Goal: Transaction & Acquisition: Book appointment/travel/reservation

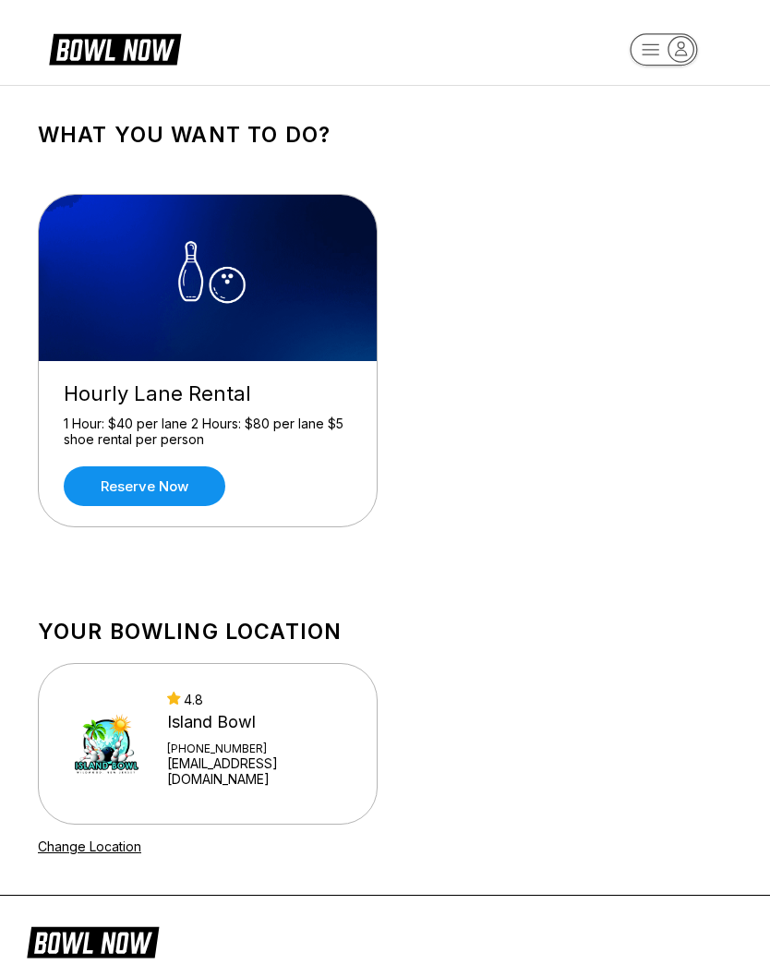
click at [112, 496] on link "Reserve now" at bounding box center [145, 486] width 162 height 40
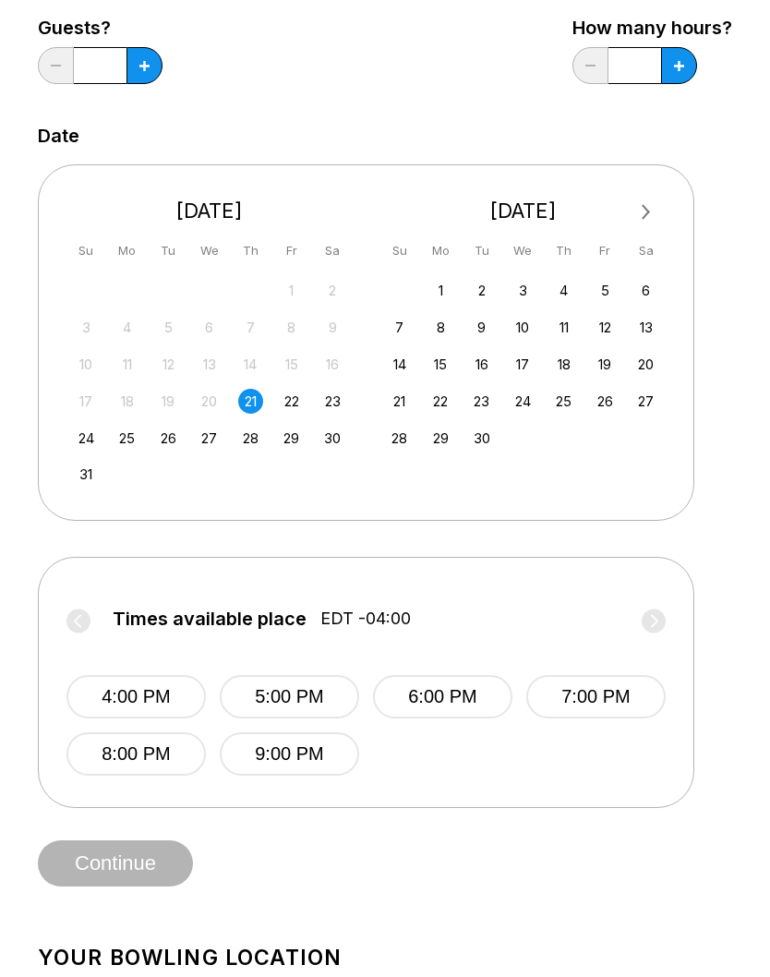
scroll to position [253, 0]
click at [108, 694] on button "4:00 PM" at bounding box center [136, 697] width 139 height 43
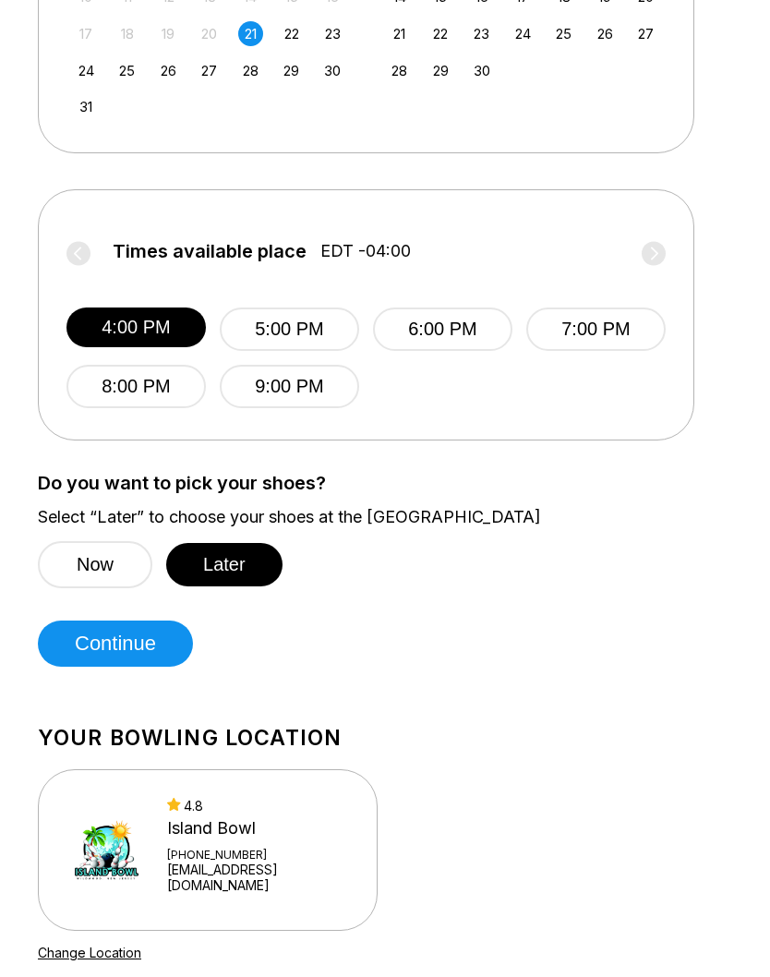
scroll to position [625, 0]
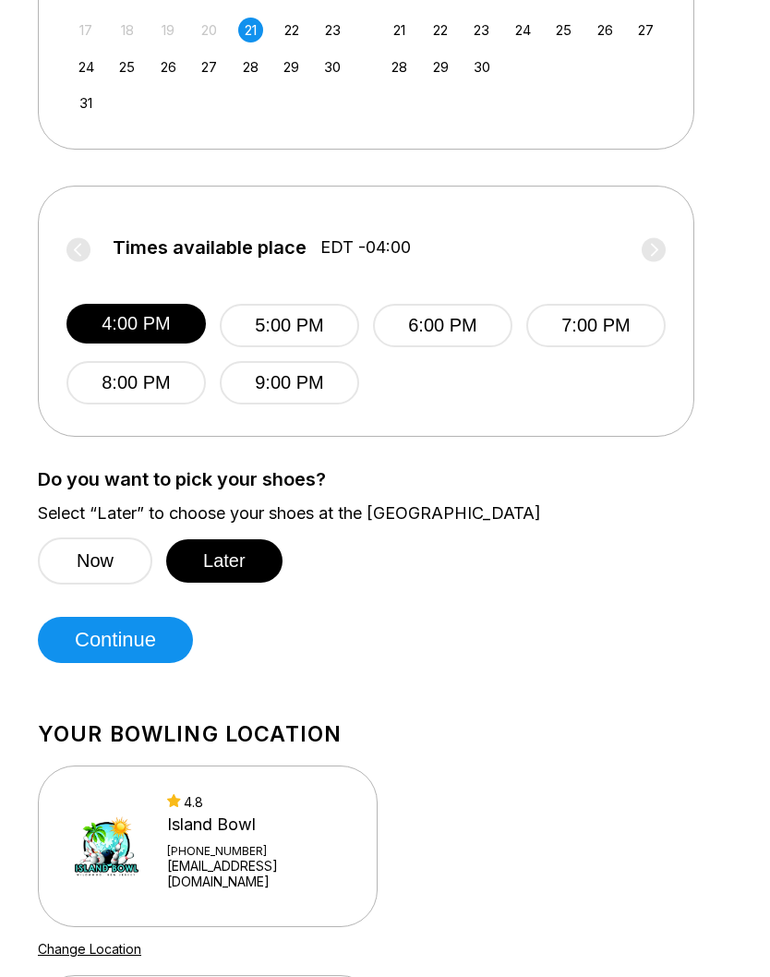
click at [119, 575] on button "Now" at bounding box center [95, 561] width 115 height 47
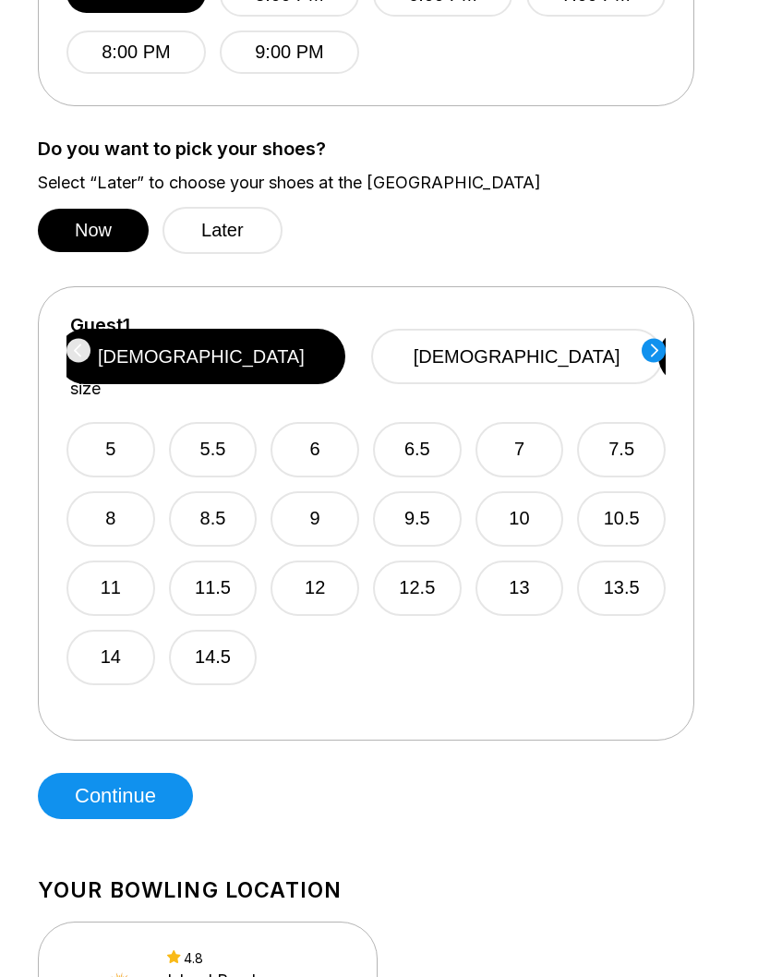
scroll to position [953, 0]
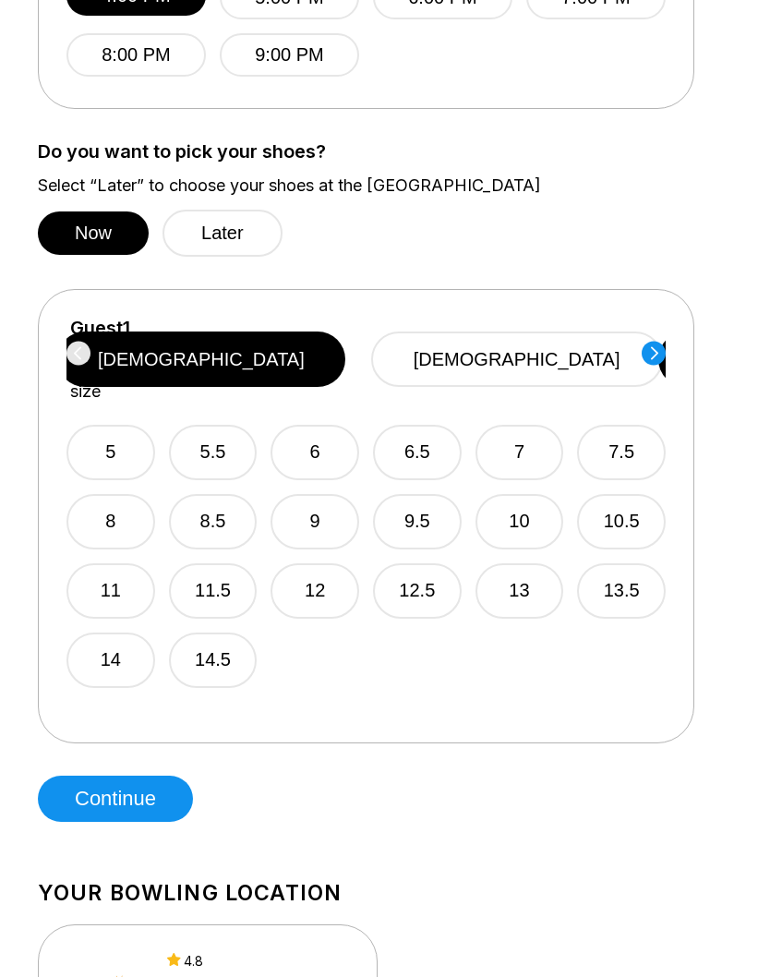
click at [523, 494] on button "10" at bounding box center [520, 521] width 89 height 55
click at [655, 349] on circle at bounding box center [654, 353] width 24 height 24
click at [665, 361] on icon at bounding box center [654, 353] width 24 height 25
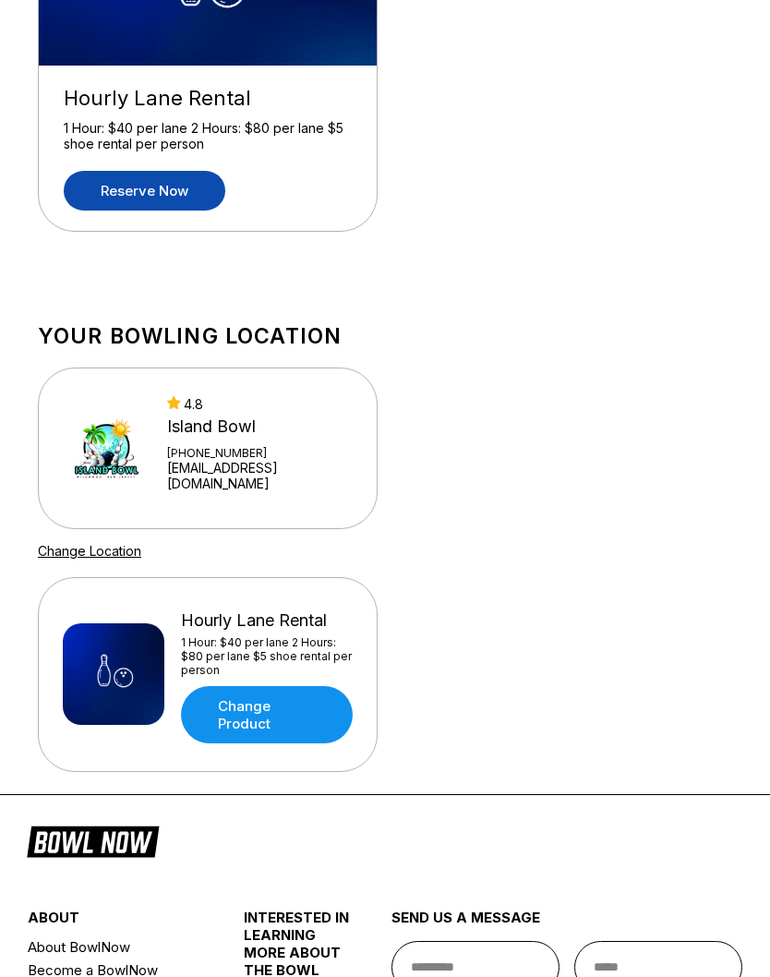
scroll to position [293, 0]
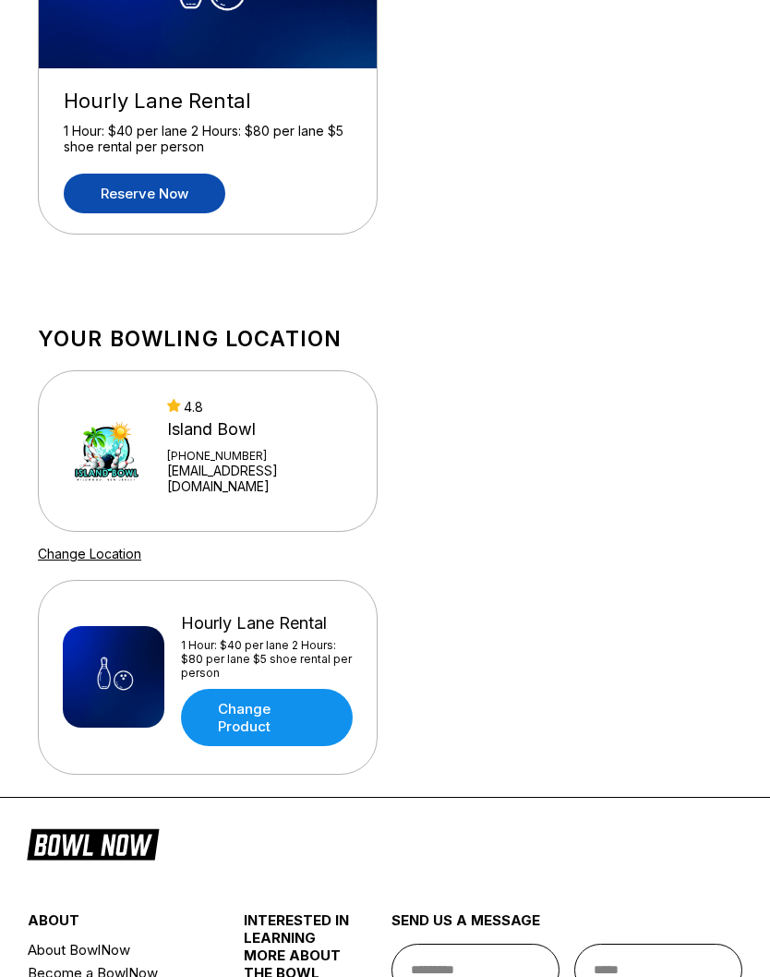
click at [224, 469] on link "[EMAIL_ADDRESS][DOMAIN_NAME]" at bounding box center [260, 478] width 186 height 31
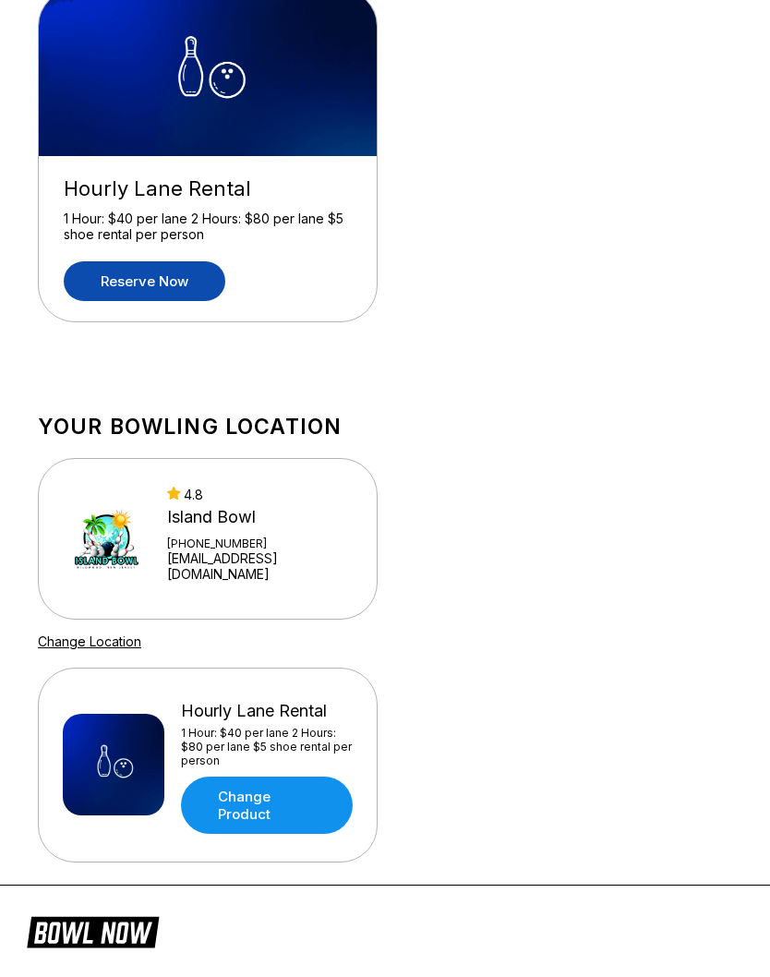
scroll to position [0, 0]
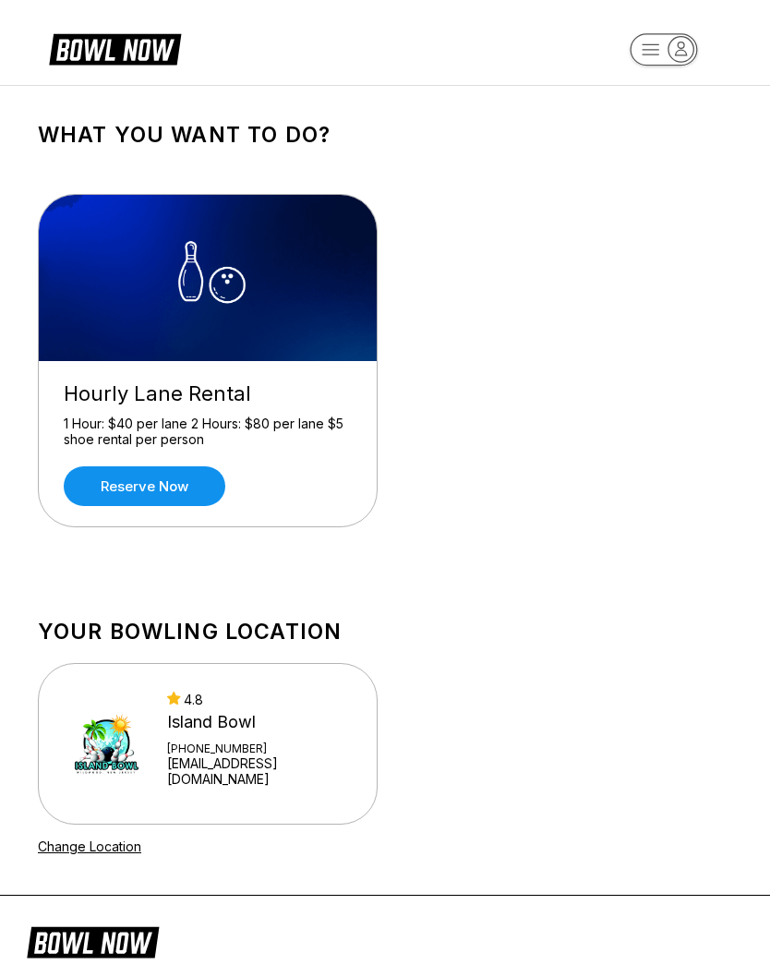
click at [185, 487] on link "Reserve now" at bounding box center [145, 486] width 162 height 40
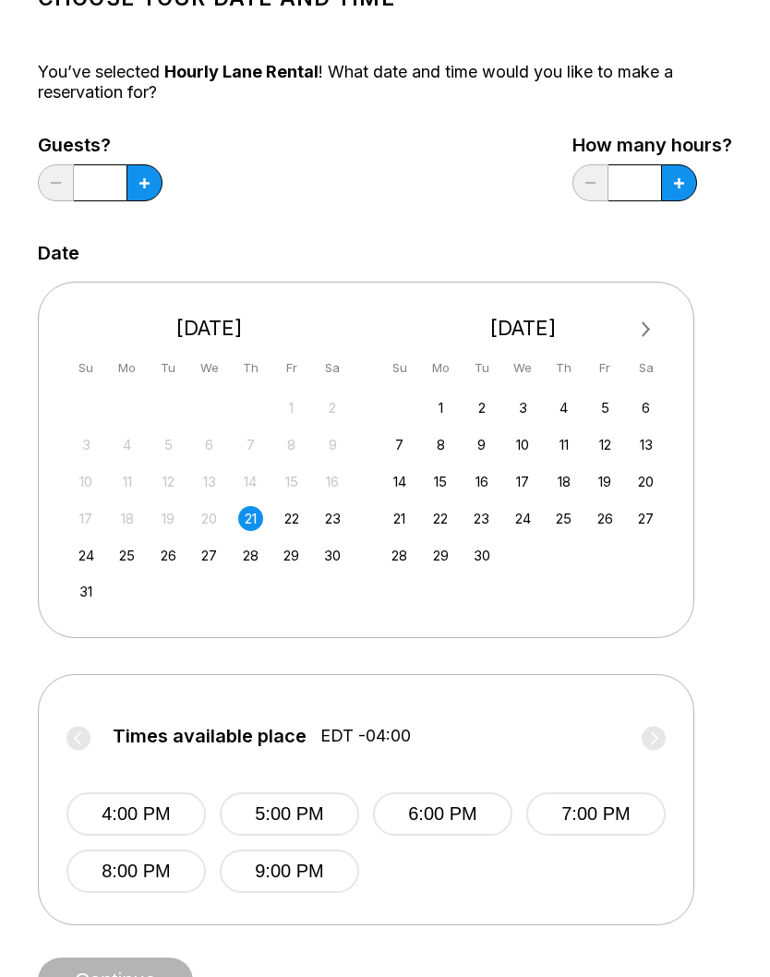
scroll to position [145, 0]
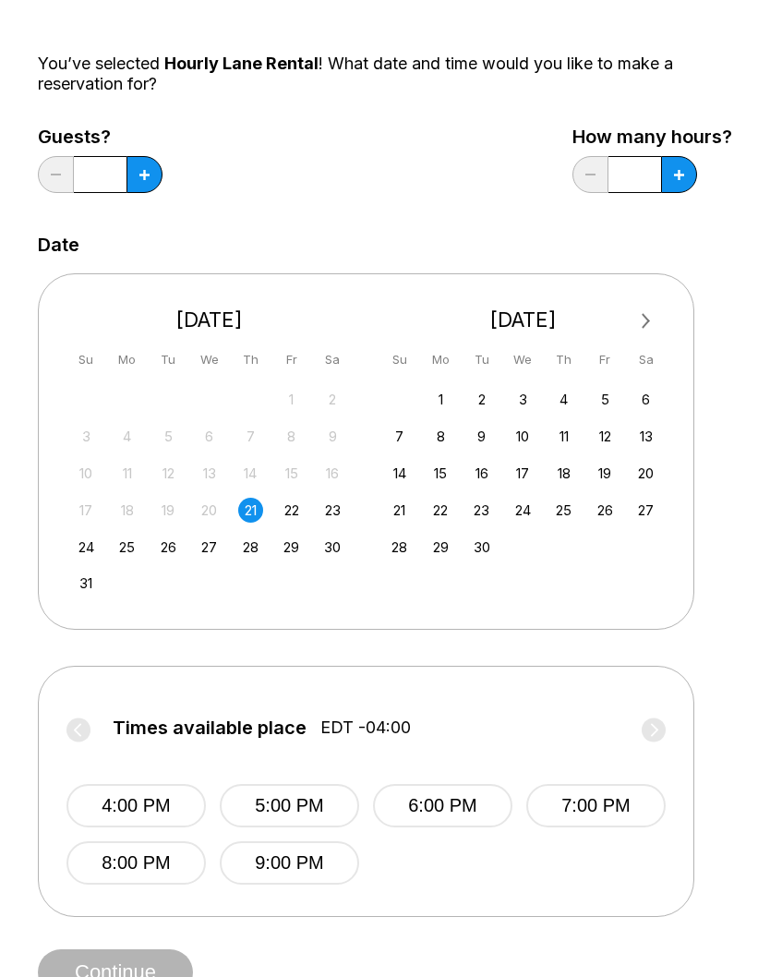
click at [148, 803] on button "4:00 PM" at bounding box center [136, 805] width 139 height 43
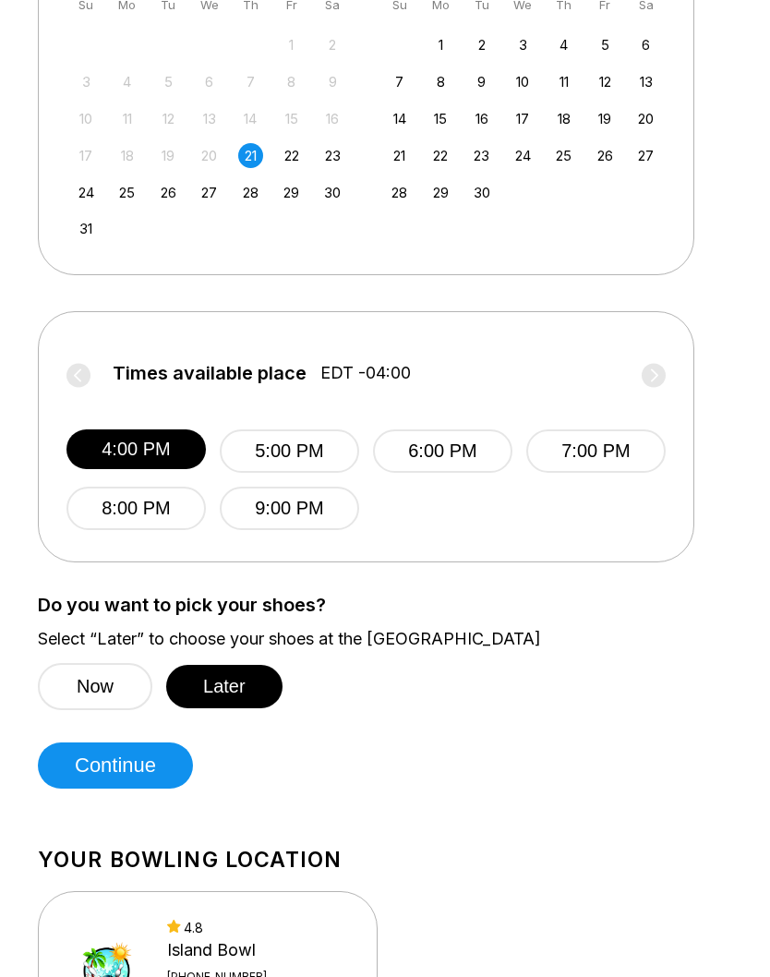
scroll to position [504, 0]
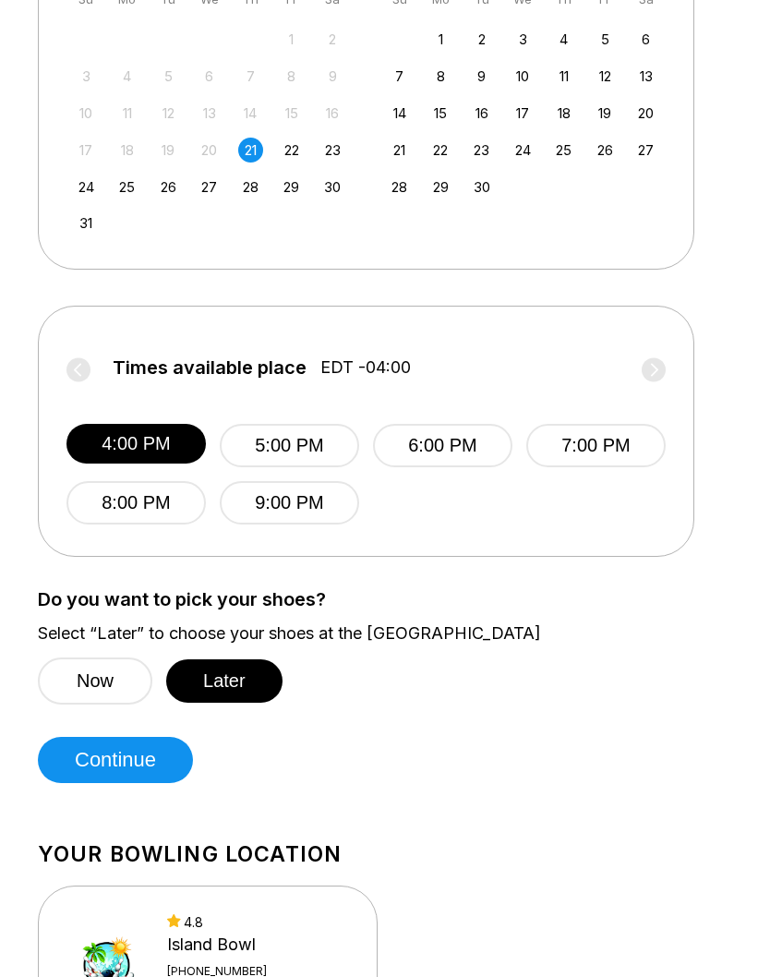
click at [248, 679] on button "Later" at bounding box center [224, 681] width 116 height 43
click at [141, 776] on button "Continue" at bounding box center [115, 761] width 155 height 46
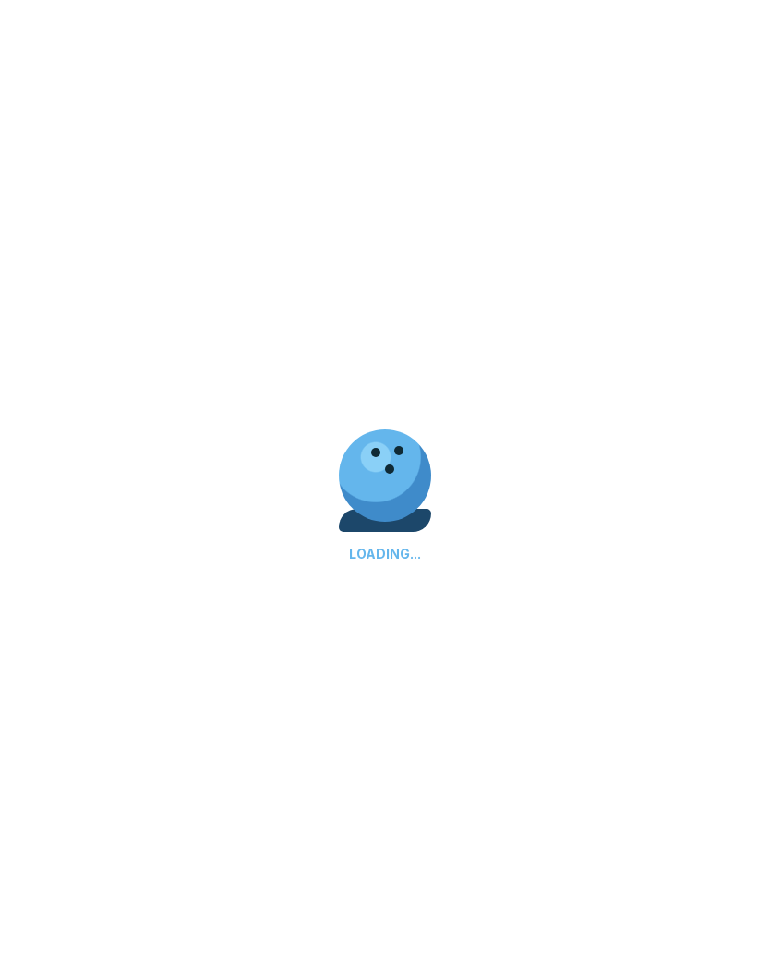
scroll to position [0, 0]
select select "**"
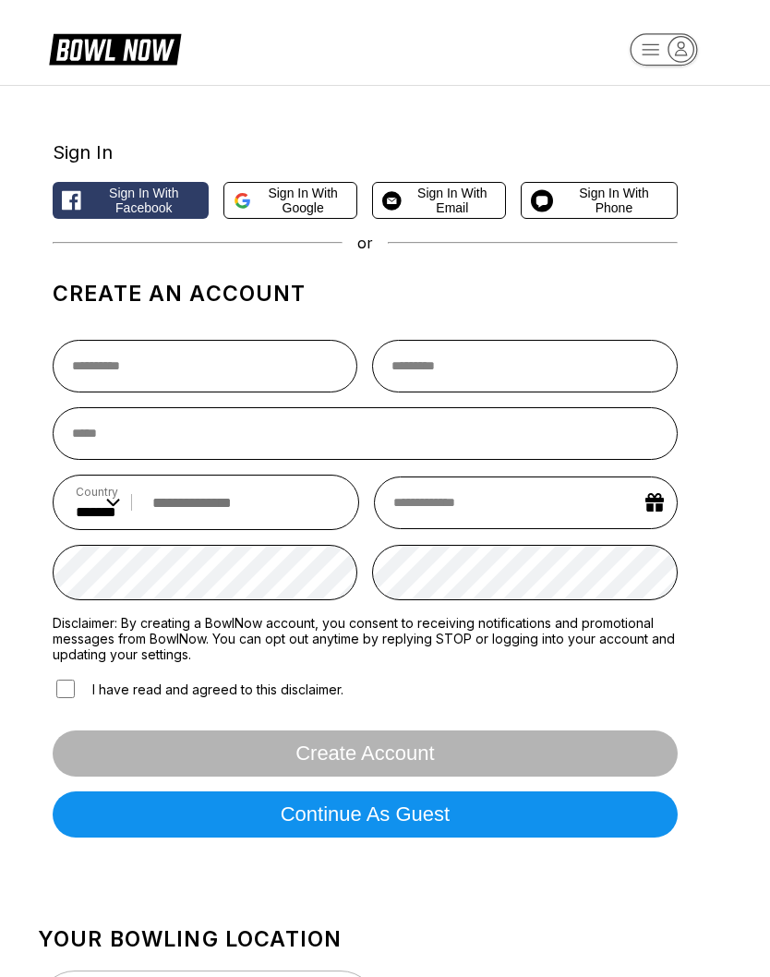
click at [505, 808] on button "Continue as guest" at bounding box center [365, 815] width 625 height 46
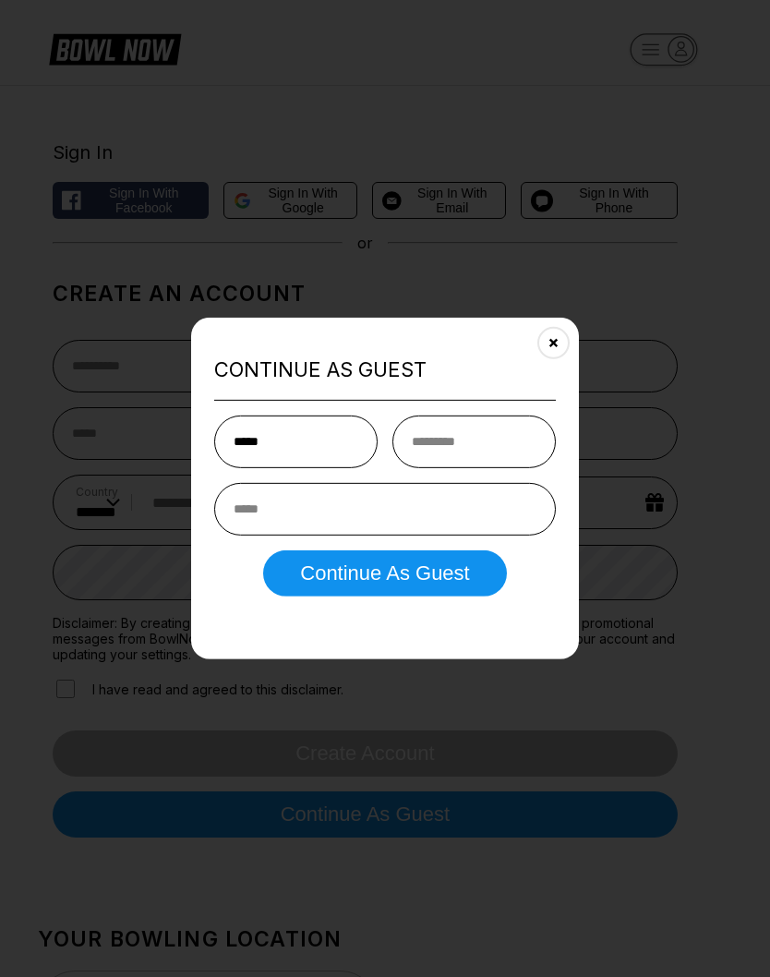
type input "*****"
click at [511, 467] on input "text" at bounding box center [474, 441] width 163 height 53
type input "********"
click at [383, 535] on input "email" at bounding box center [385, 508] width 342 height 53
type input "**********"
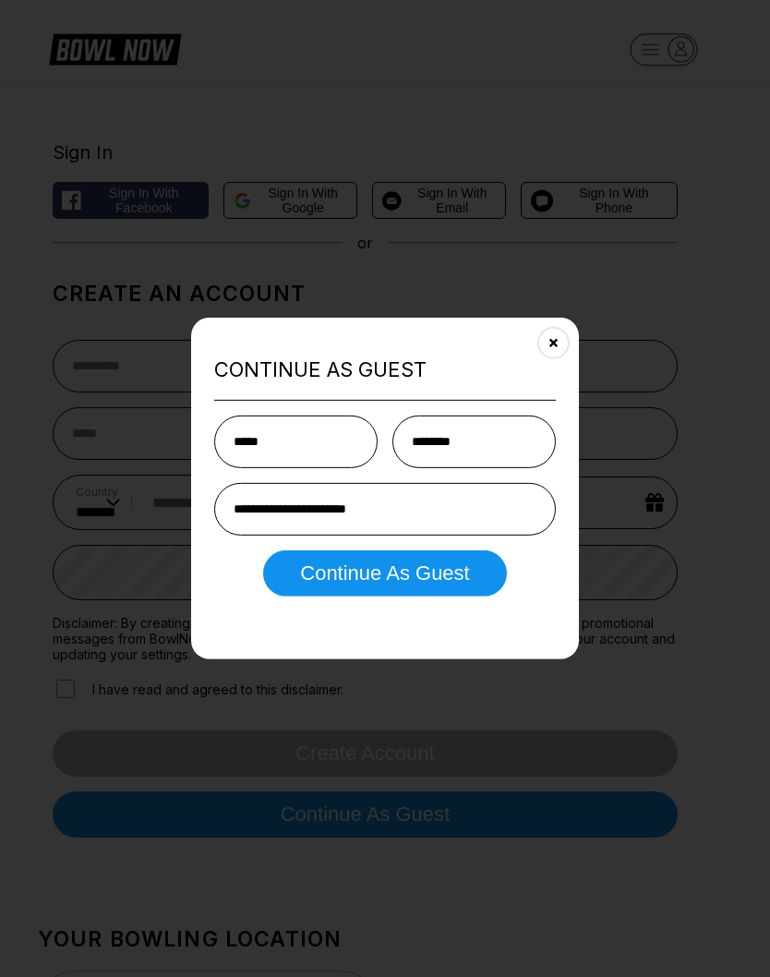
click at [454, 596] on button "Continue as Guest" at bounding box center [384, 573] width 243 height 46
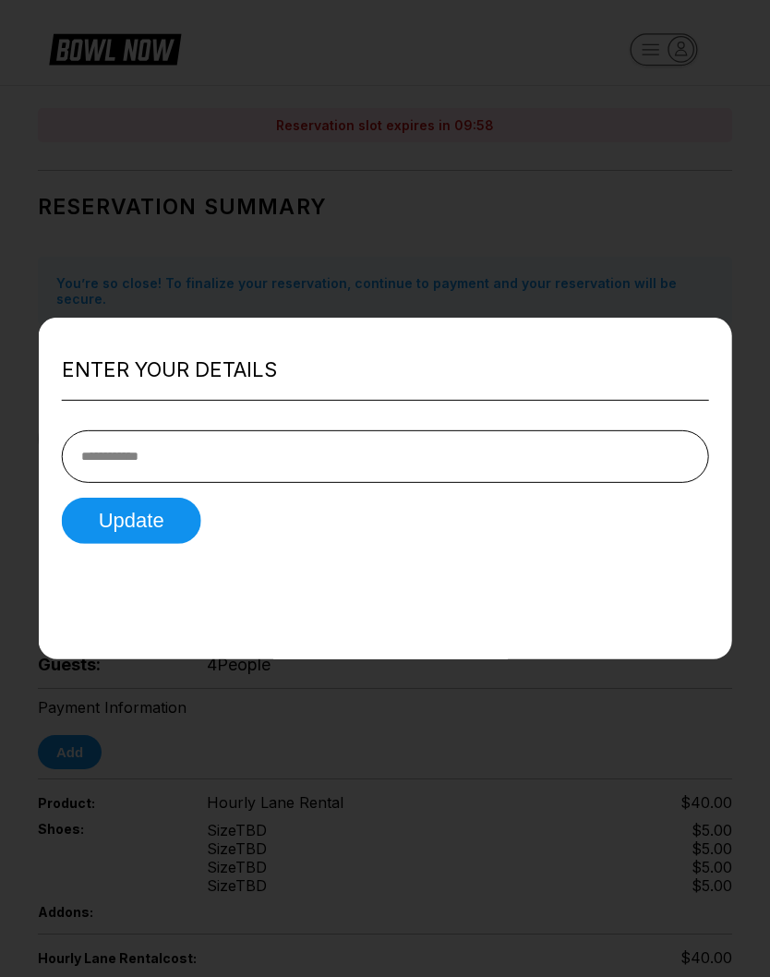
click at [376, 433] on input "tel" at bounding box center [386, 456] width 648 height 53
type input "**********"
click at [161, 497] on button "Update" at bounding box center [131, 520] width 139 height 46
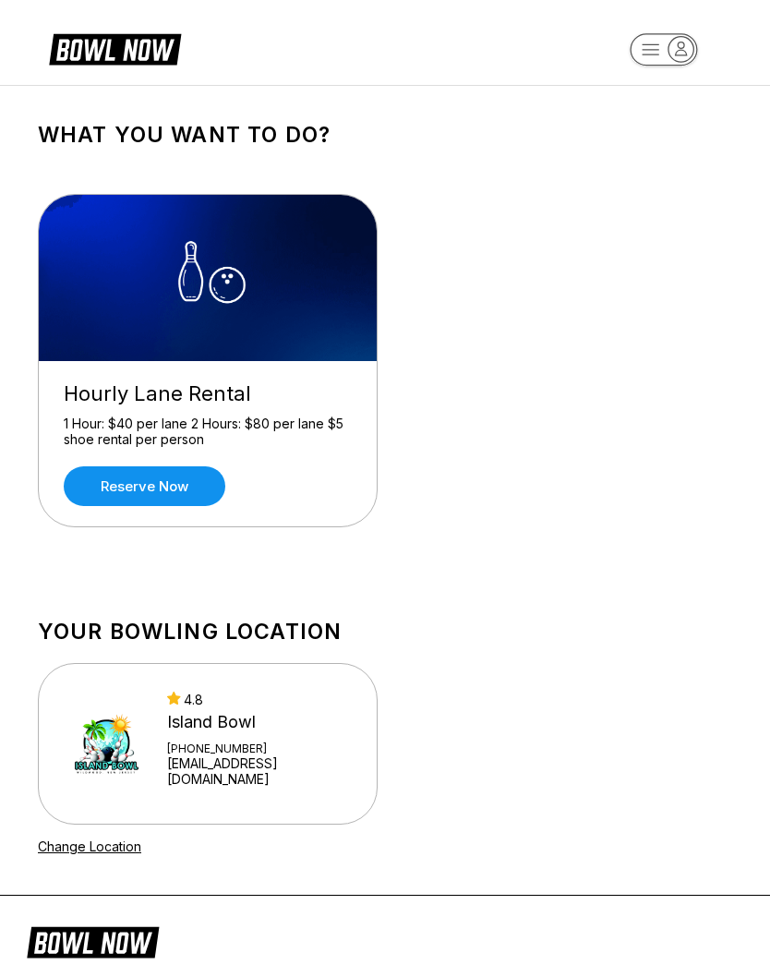
click at [147, 484] on link "Reserve now" at bounding box center [145, 486] width 162 height 40
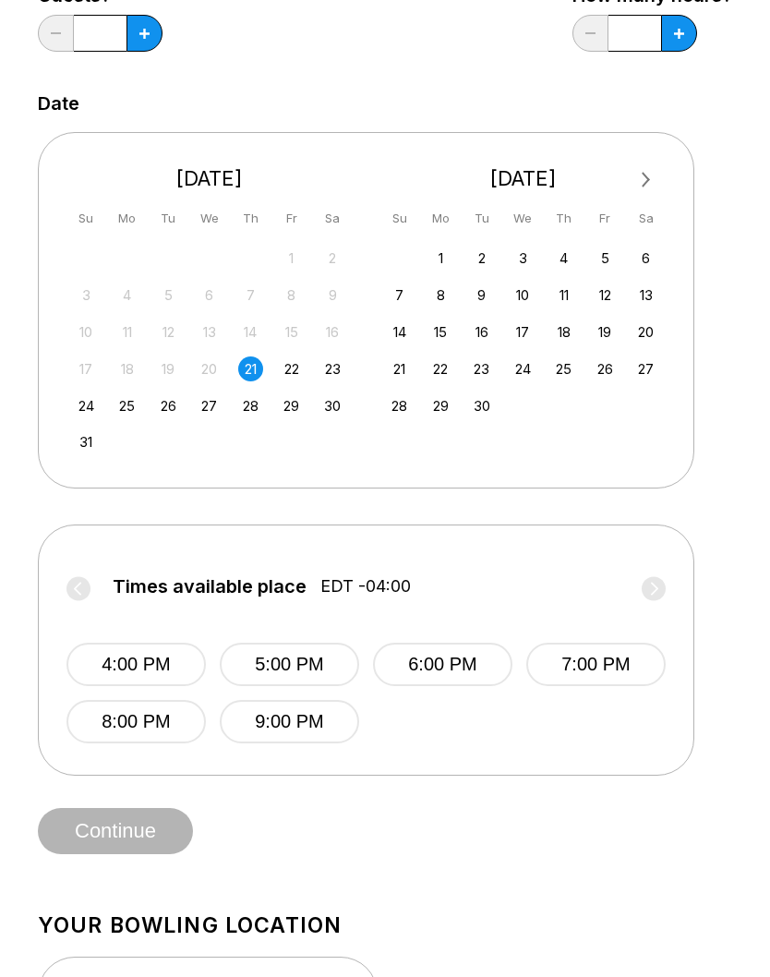
click at [94, 668] on button "4:00 PM" at bounding box center [136, 665] width 139 height 43
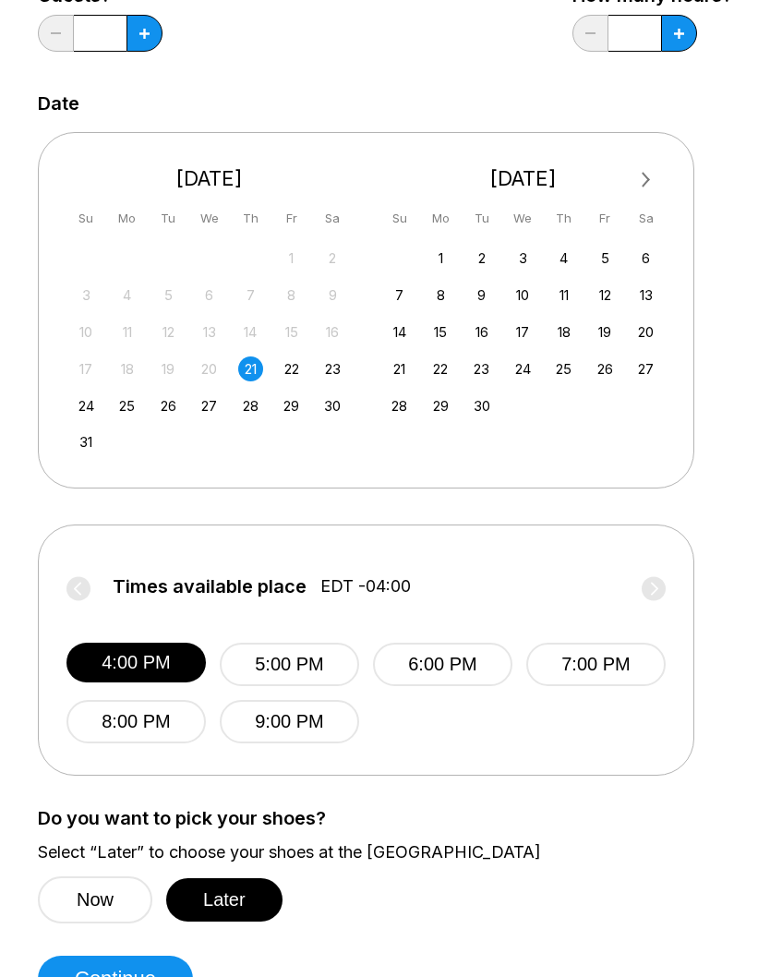
scroll to position [286, 0]
click at [251, 898] on button "Later" at bounding box center [224, 899] width 116 height 43
click at [159, 976] on button "Continue" at bounding box center [115, 979] width 155 height 46
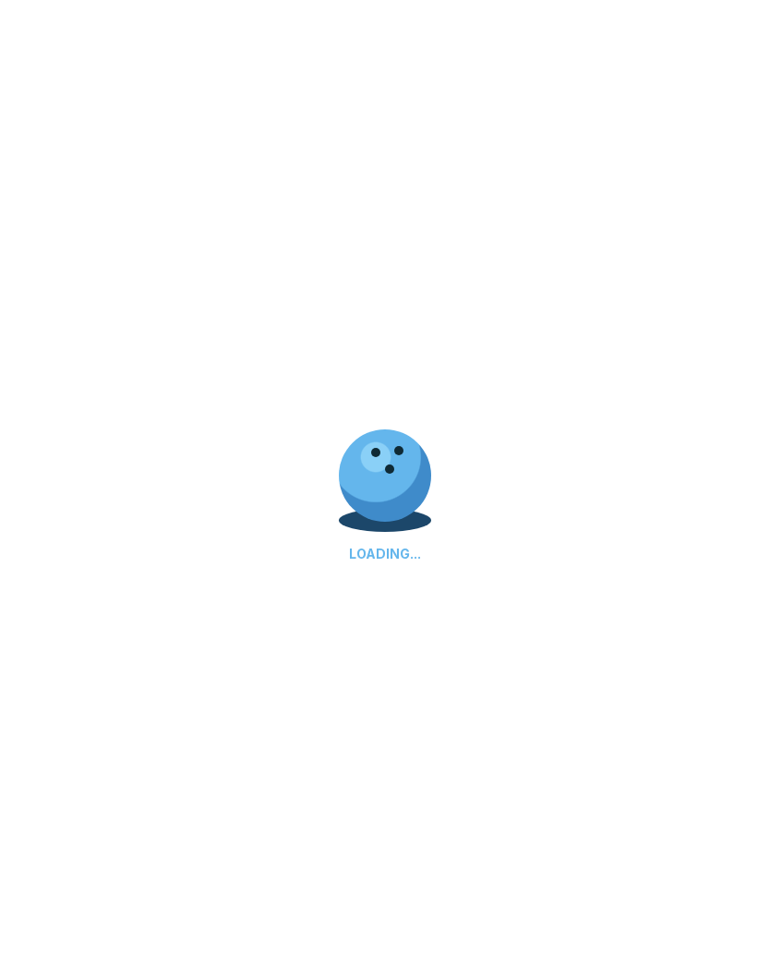
scroll to position [0, 0]
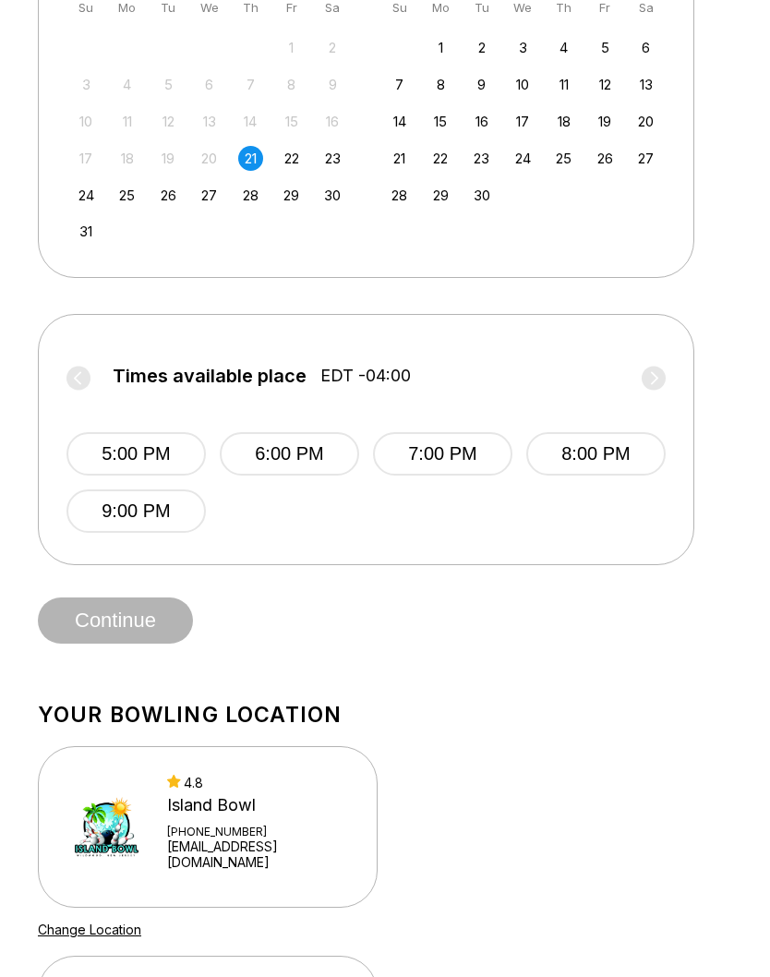
scroll to position [446, 0]
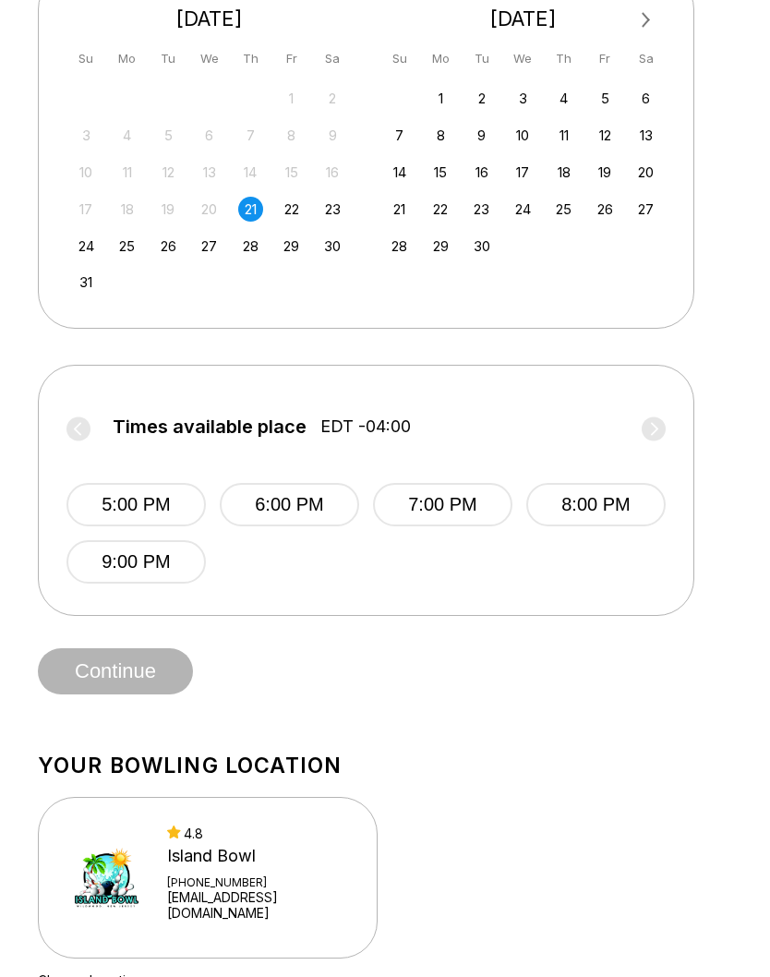
click at [149, 511] on button "5:00 PM" at bounding box center [136, 504] width 139 height 43
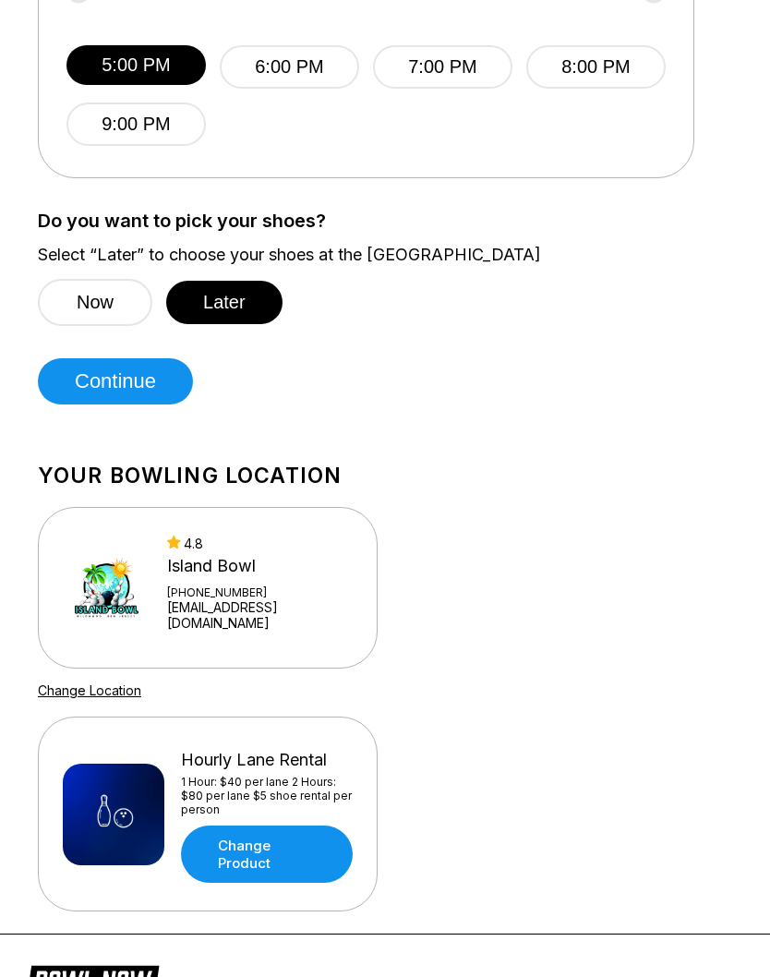
scroll to position [884, 0]
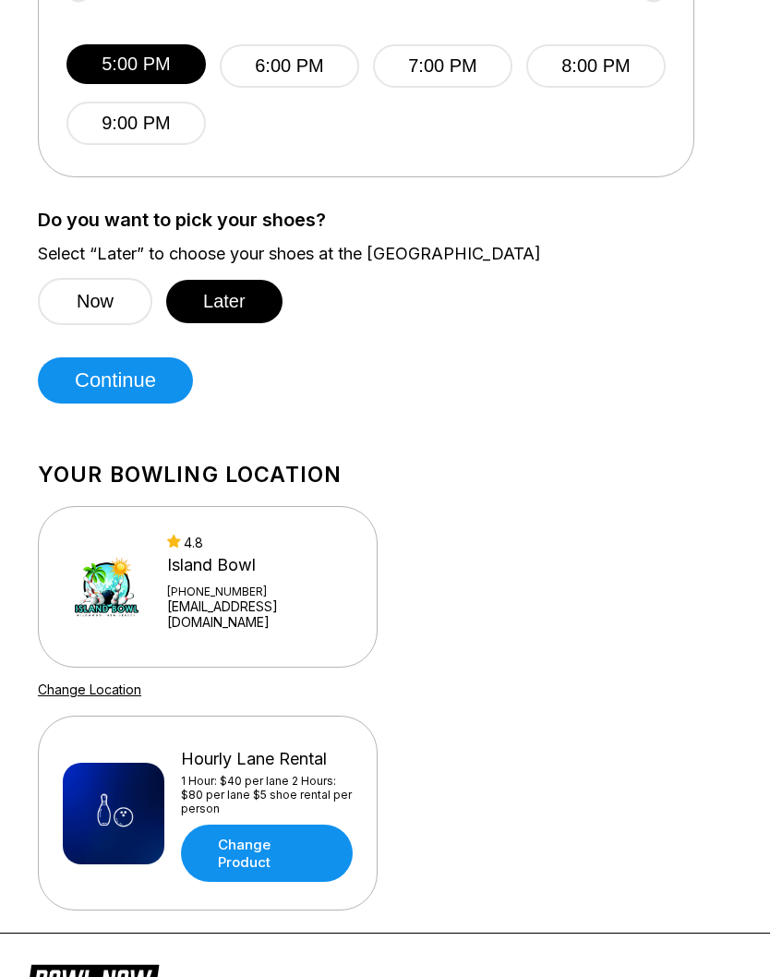
click at [0, 768] on div "Choose your Date and time You’ve selected Hourly Lane Rental ! What date and ti…" at bounding box center [385, 68] width 770 height 1732
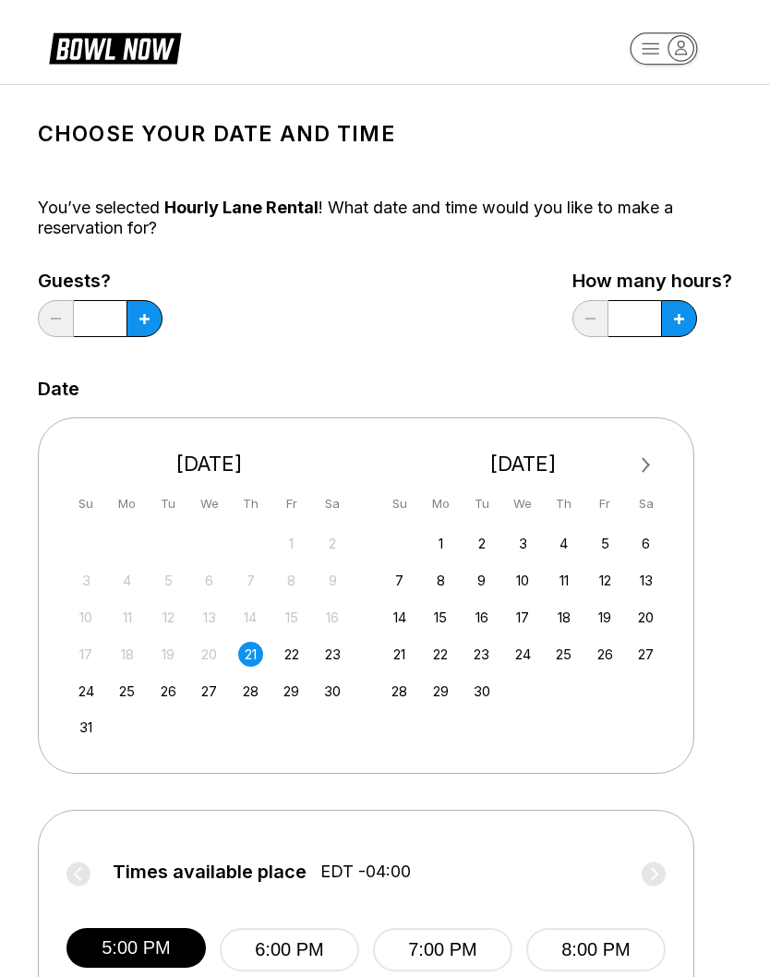
scroll to position [0, 0]
